Goal: Transaction & Acquisition: Subscribe to service/newsletter

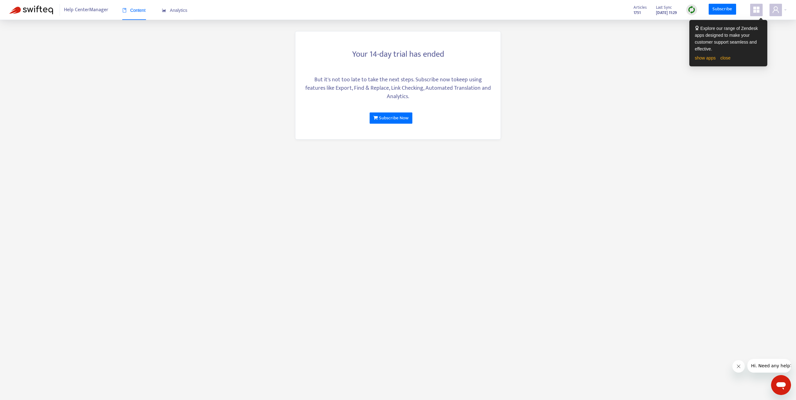
drag, startPoint x: 632, startPoint y: 97, endPoint x: 443, endPoint y: 72, distance: 190.6
click at [632, 97] on main "Your 14-day trial has ended But it's not too late to take the next steps. Subsc…" at bounding box center [398, 200] width 796 height 400
click at [777, 7] on icon "user" at bounding box center [775, 9] width 7 height 7
click at [761, 13] on span at bounding box center [756, 10] width 12 height 12
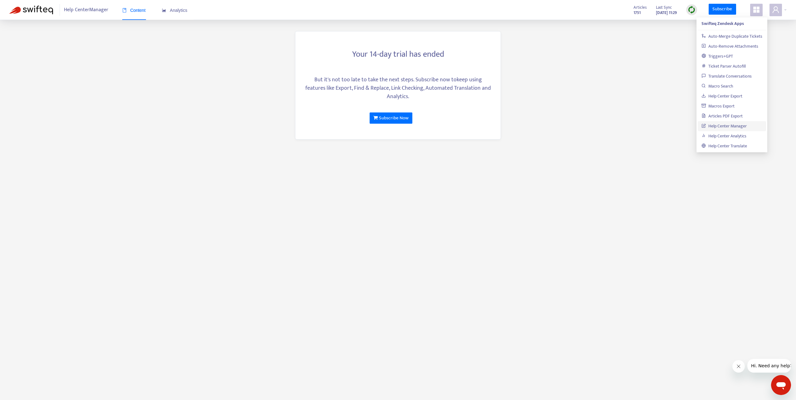
click at [589, 63] on main "Your 14-day trial has ended But it's not too late to take the next steps. Subsc…" at bounding box center [398, 200] width 796 height 400
click at [775, 9] on icon "user" at bounding box center [775, 9] width 7 height 7
click at [615, 52] on main "Your 14-day trial has ended But it's not too late to take the next steps. Subsc…" at bounding box center [398, 200] width 796 height 400
click at [770, 8] on span at bounding box center [775, 10] width 12 height 12
drag, startPoint x: 377, startPoint y: 65, endPoint x: 361, endPoint y: 80, distance: 21.2
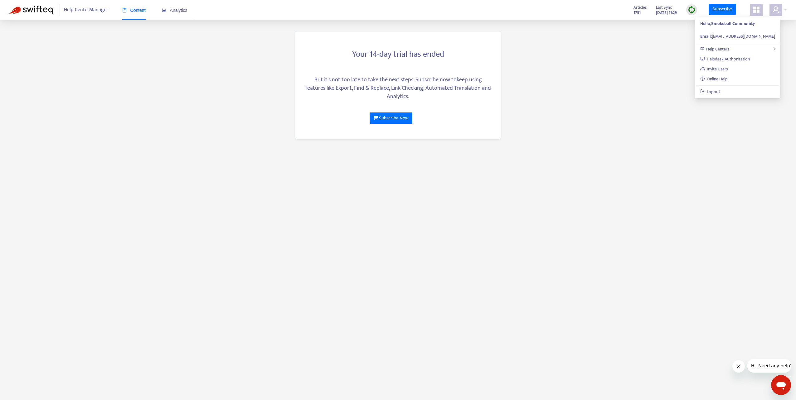
click at [377, 65] on div "Your 14-day trial has ended But it's not too late to take the next steps. Subsc…" at bounding box center [398, 85] width 206 height 109
click at [391, 79] on div "But it's not too late to take the next steps. Subscribe now to keep using featu…" at bounding box center [398, 88] width 186 height 25
click at [452, 83] on div "But it's not too late to take the next steps. Subscribe now to keep using featu…" at bounding box center [398, 88] width 186 height 25
click at [172, 13] on span "Analytics" at bounding box center [175, 10] width 26 height 5
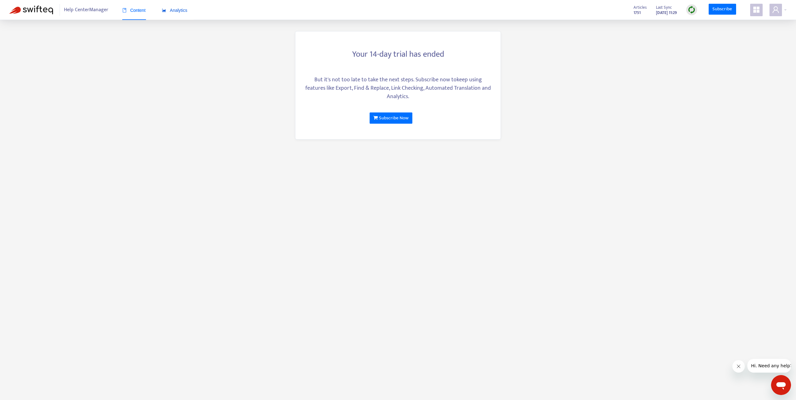
click at [172, 13] on span "Analytics" at bounding box center [175, 10] width 26 height 5
click at [384, 114] on link "Subscribe Now" at bounding box center [391, 118] width 43 height 11
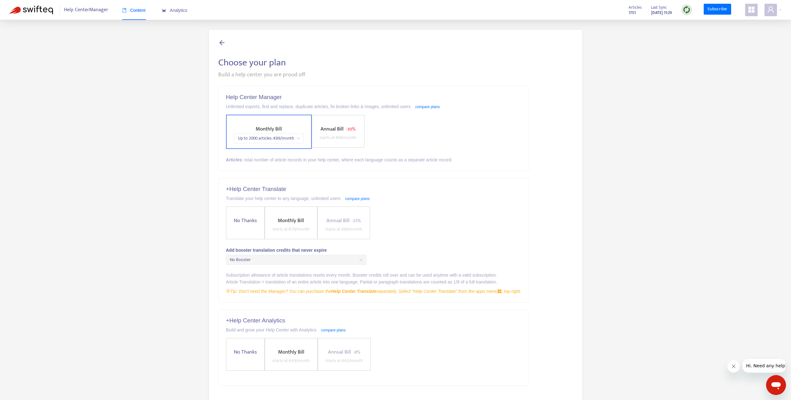
drag, startPoint x: 507, startPoint y: 77, endPoint x: 502, endPoint y: 84, distance: 8.4
click at [507, 77] on div "Build a help center you are proud off" at bounding box center [395, 75] width 355 height 8
click at [543, 104] on div "Help Center Manager Unlimited exports, find and replace, duplicate articles, fi…" at bounding box center [395, 261] width 355 height 350
click at [599, 136] on div "Choose your plan Build a help center you are proud off Help Center Manager Unli…" at bounding box center [395, 237] width 772 height 416
click at [608, 87] on div "Choose your plan Build a help center you are proud off Help Center Manager Unli…" at bounding box center [395, 237] width 772 height 416
